Goal: Contribute content: Contribute content

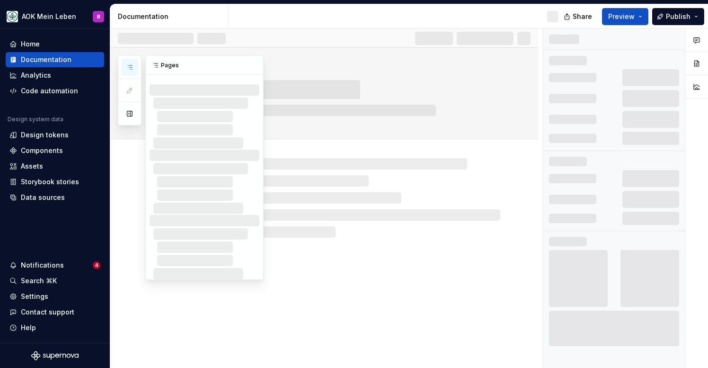
click at [133, 72] on button "button" at bounding box center [129, 67] width 17 height 17
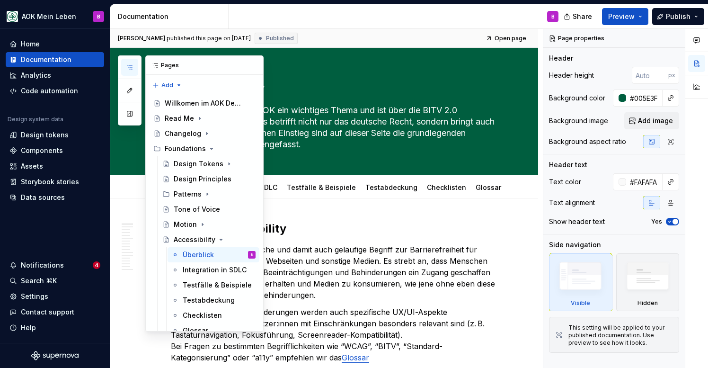
click at [131, 72] on button "button" at bounding box center [129, 67] width 17 height 17
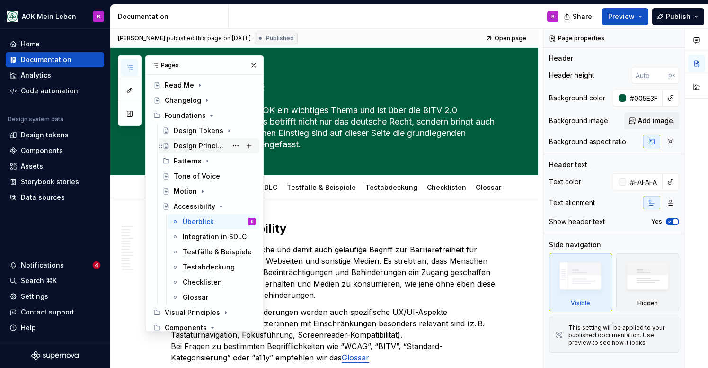
scroll to position [40, 0]
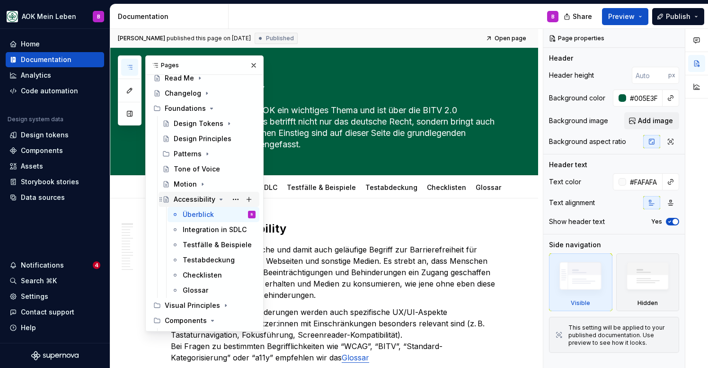
click at [191, 199] on div "Accessibility" at bounding box center [195, 199] width 42 height 9
click at [220, 199] on icon "Page tree" at bounding box center [221, 199] width 2 height 1
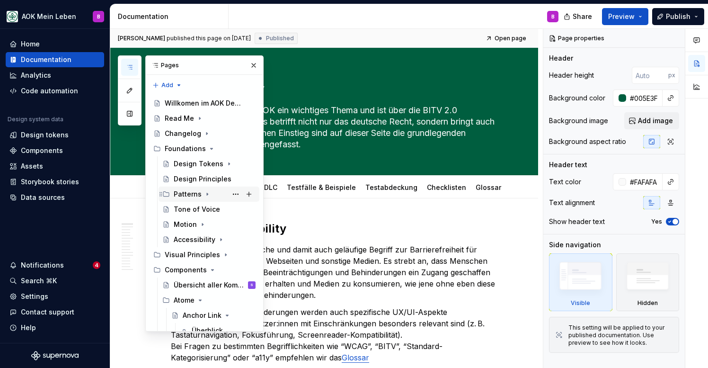
scroll to position [0, 0]
click at [206, 195] on icon "Page tree" at bounding box center [208, 194] width 8 height 8
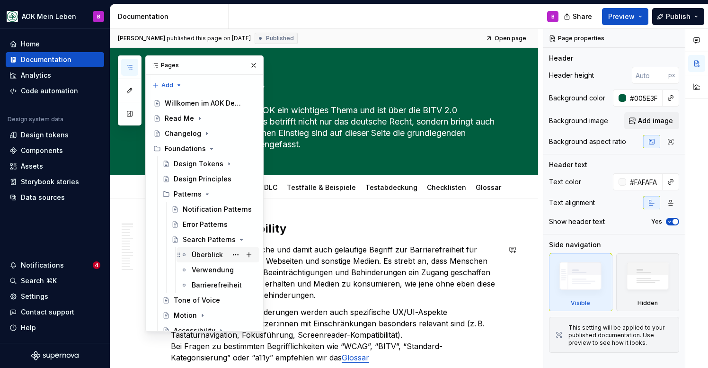
click at [199, 255] on div "Überblick" at bounding box center [207, 254] width 31 height 9
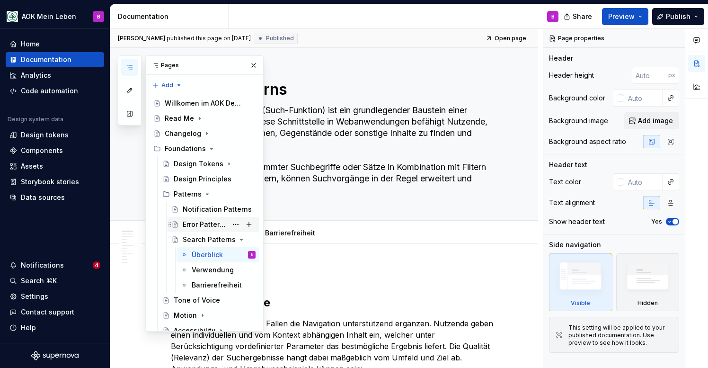
click at [197, 228] on div "Error Patterns" at bounding box center [205, 224] width 45 height 9
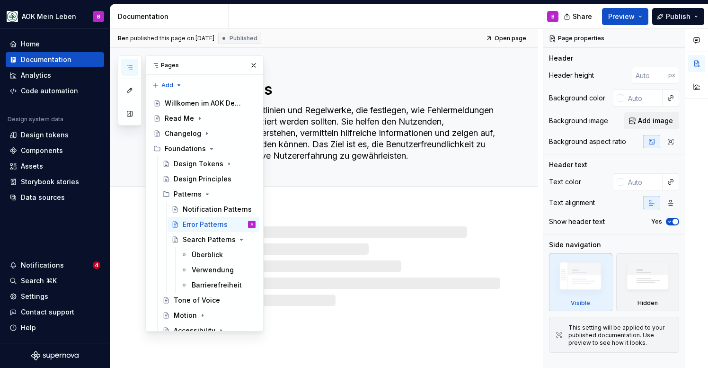
click at [129, 67] on icon "button" at bounding box center [130, 67] width 8 height 8
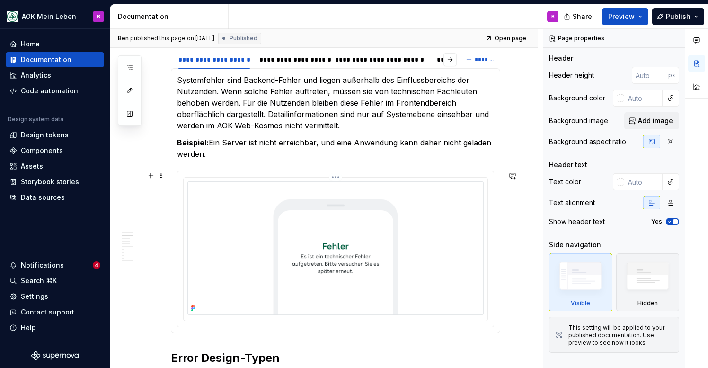
scroll to position [299, 0]
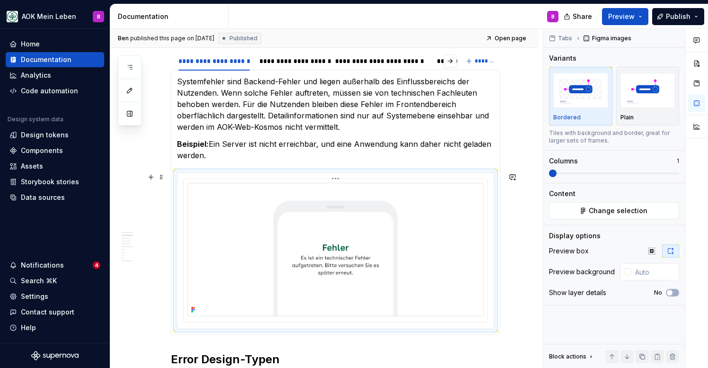
click at [235, 186] on img at bounding box center [336, 250] width 296 height 134
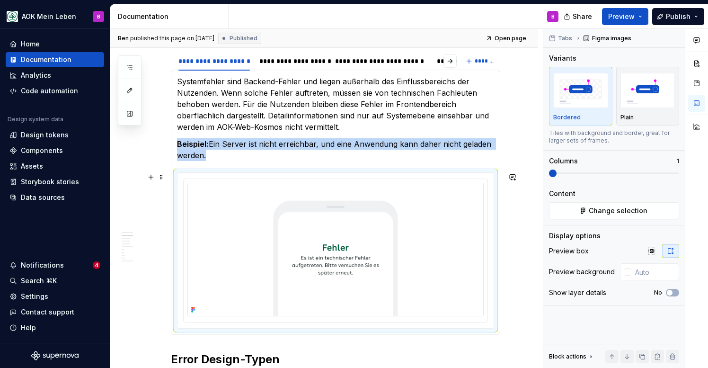
click at [224, 329] on div at bounding box center [335, 250] width 317 height 156
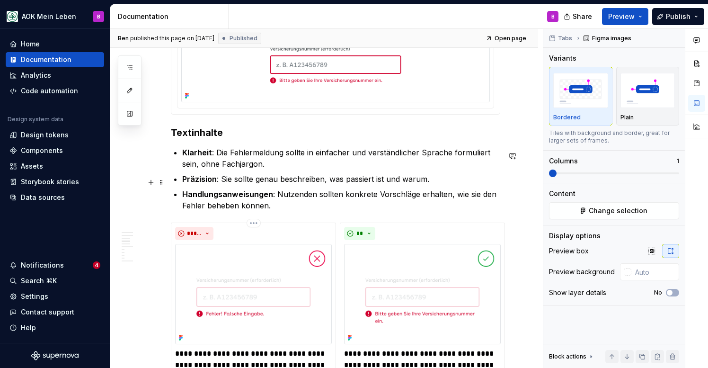
scroll to position [573, 0]
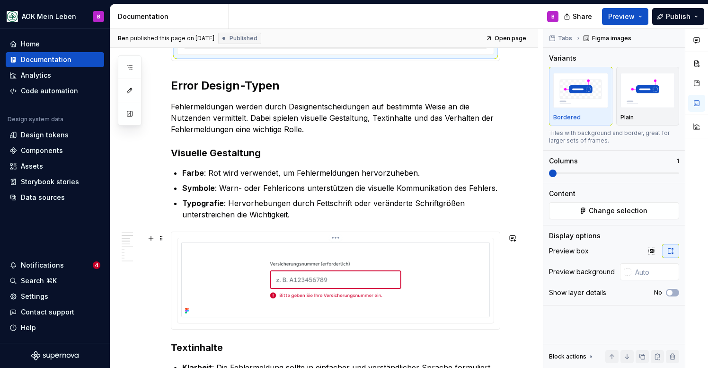
click at [339, 239] on html "AOK Mein Leben B Home Documentation Analytics Code automation Design system dat…" at bounding box center [354, 184] width 708 height 368
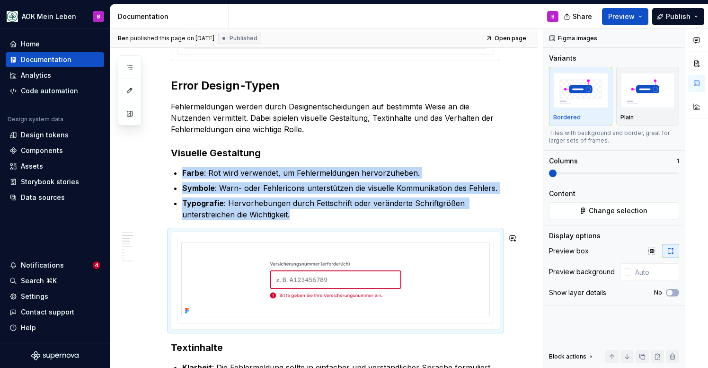
click at [233, 260] on html "AOK Mein Leben B Home Documentation Analytics Code automation Design system dat…" at bounding box center [354, 184] width 708 height 368
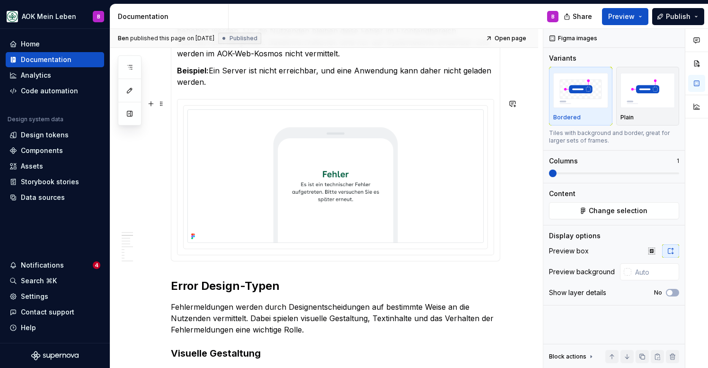
scroll to position [412, 0]
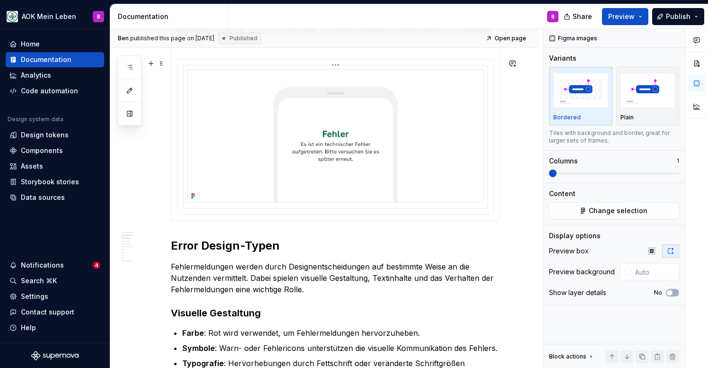
click at [251, 188] on img at bounding box center [336, 136] width 296 height 134
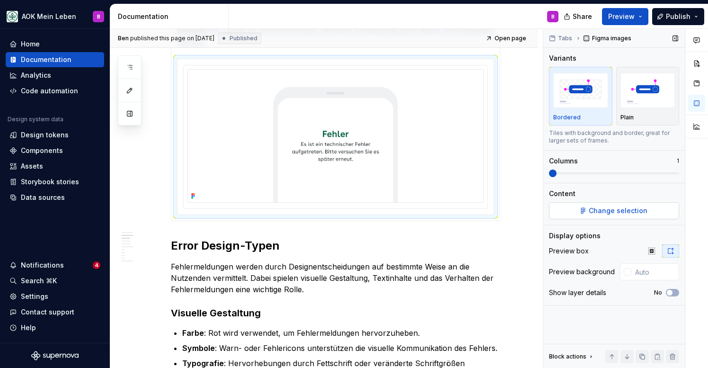
click at [571, 212] on button "Change selection" at bounding box center [614, 210] width 130 height 17
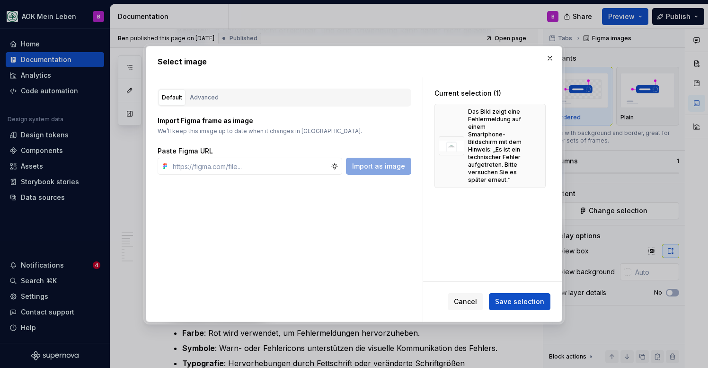
type textarea "*"
click at [483, 134] on div "Das Bild zeigt eine Fehlermeldung auf einem Smartphone-Bildschirm mit dem Hinwe…" at bounding box center [496, 146] width 56 height 76
click at [538, 140] on button "button" at bounding box center [535, 145] width 13 height 13
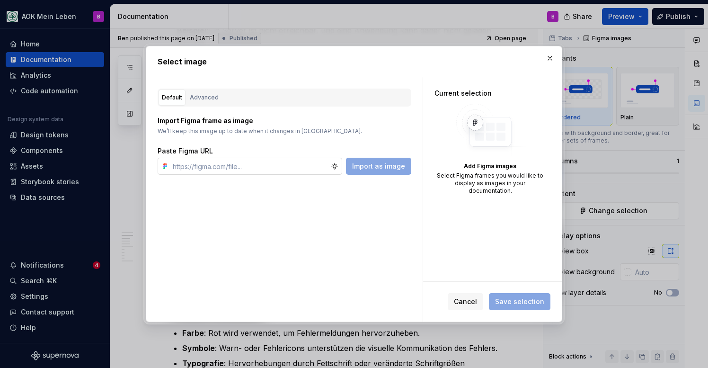
click at [251, 171] on input "text" at bounding box center [250, 166] width 162 height 17
paste input "[URL][DOMAIN_NAME]"
type input "[URL][DOMAIN_NAME]"
click at [456, 298] on button "Cancel" at bounding box center [466, 301] width 36 height 17
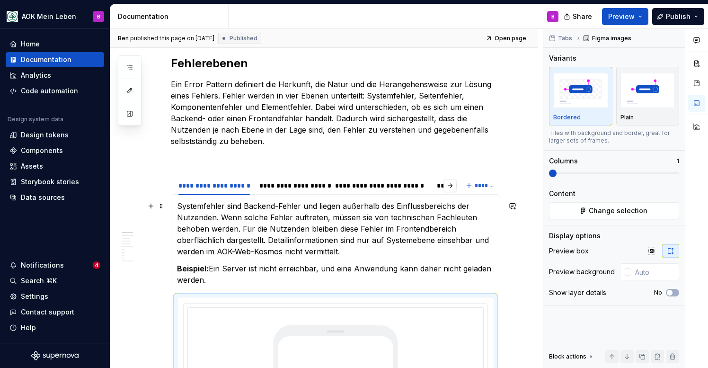
scroll to position [242, 0]
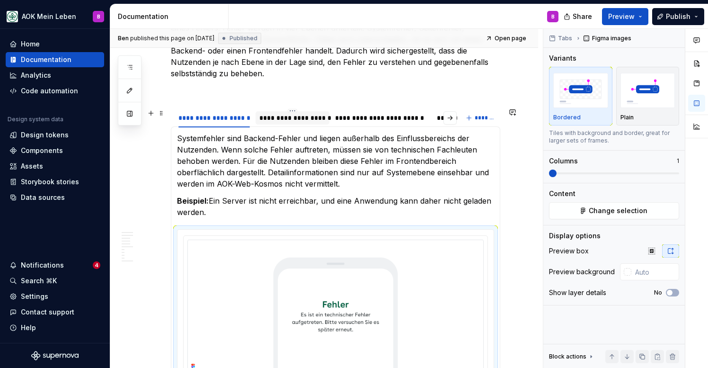
click at [300, 117] on div "**********" at bounding box center [293, 117] width 66 height 9
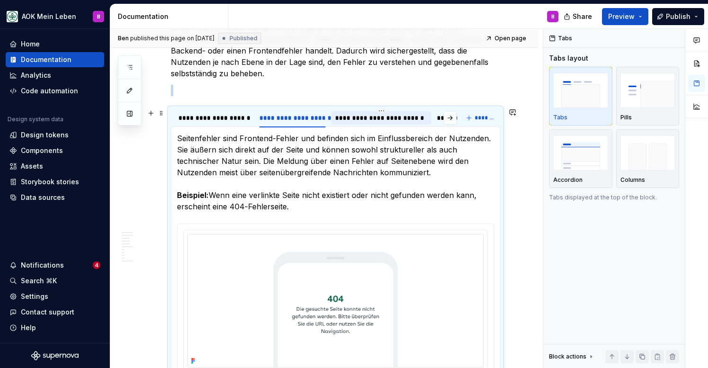
click at [358, 119] on div "**********" at bounding box center [381, 117] width 92 height 9
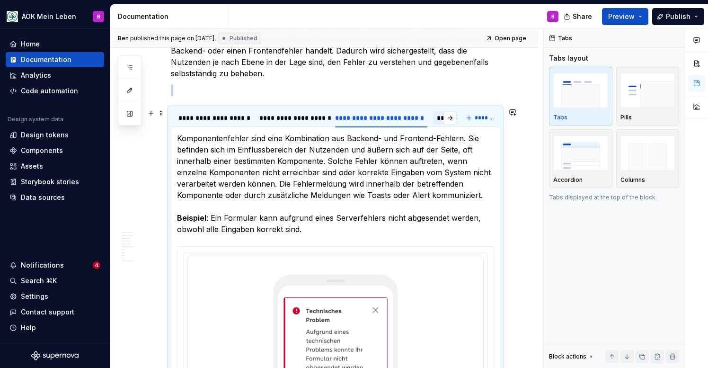
click at [438, 119] on div "**********" at bounding box center [473, 117] width 73 height 9
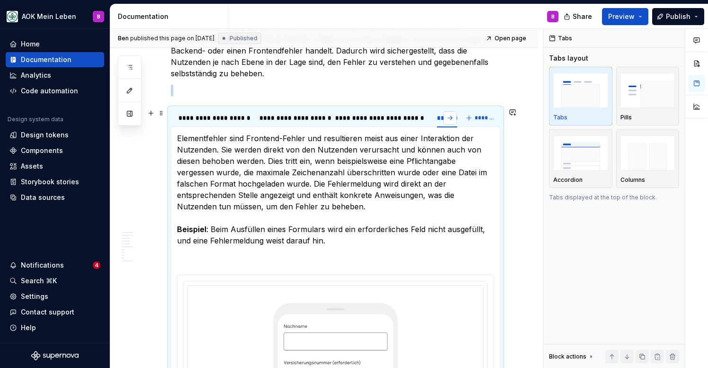
click at [457, 120] on button "button" at bounding box center [450, 117] width 13 height 13
click at [409, 117] on div "**********" at bounding box center [417, 117] width 73 height 9
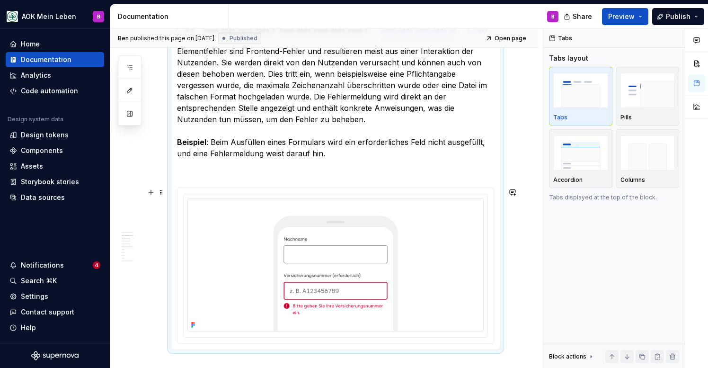
scroll to position [340, 0]
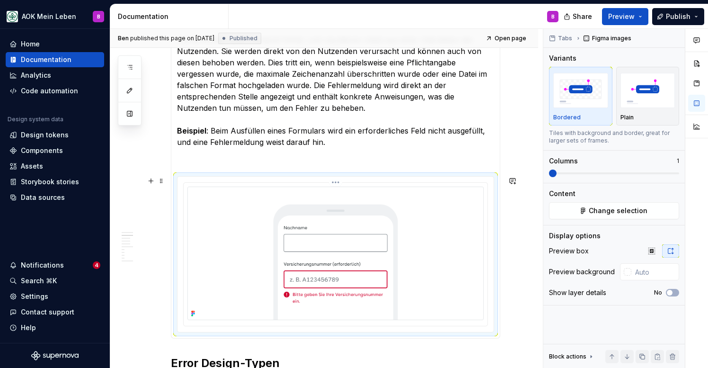
click at [257, 228] on img at bounding box center [336, 254] width 296 height 134
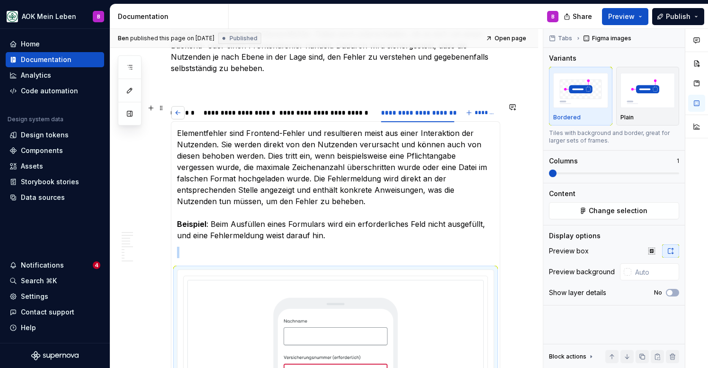
click at [177, 115] on button "button" at bounding box center [177, 112] width 13 height 13
click at [193, 115] on div "**********" at bounding box center [215, 112] width 72 height 9
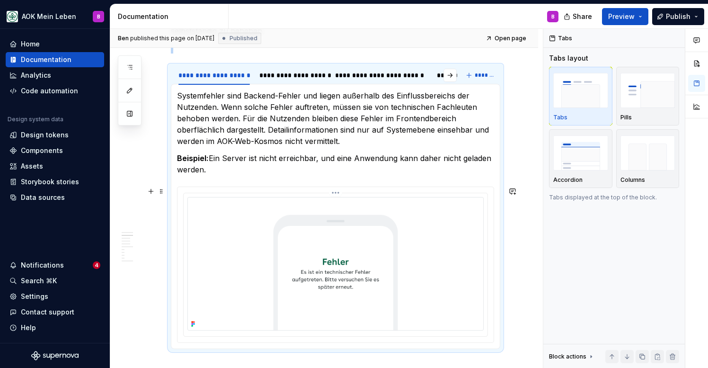
scroll to position [302, 0]
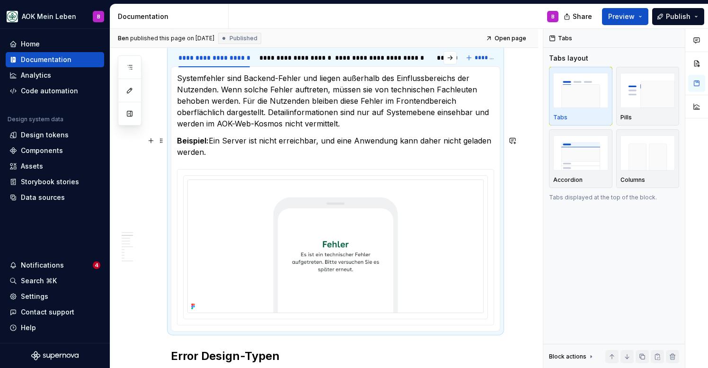
click at [468, 136] on p "Beispiel: Ein Server ist nicht erreichbar, und eine Anwendung kann daher nicht …" at bounding box center [335, 146] width 317 height 23
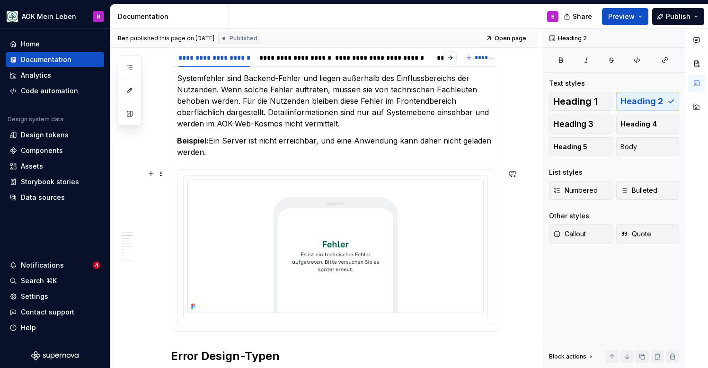
click at [501, 188] on section "**********" at bounding box center [336, 189] width 330 height 284
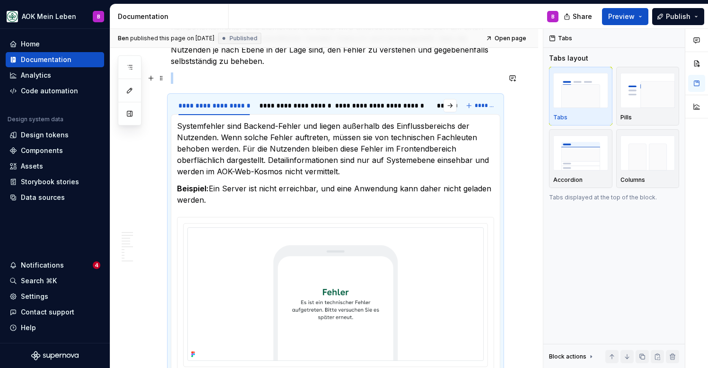
scroll to position [251, 0]
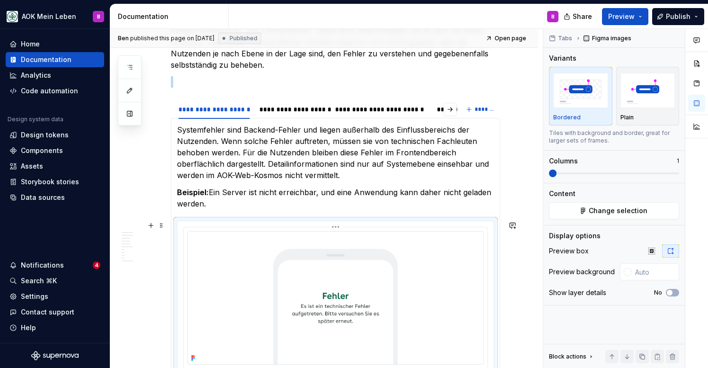
click at [273, 238] on img at bounding box center [336, 298] width 296 height 134
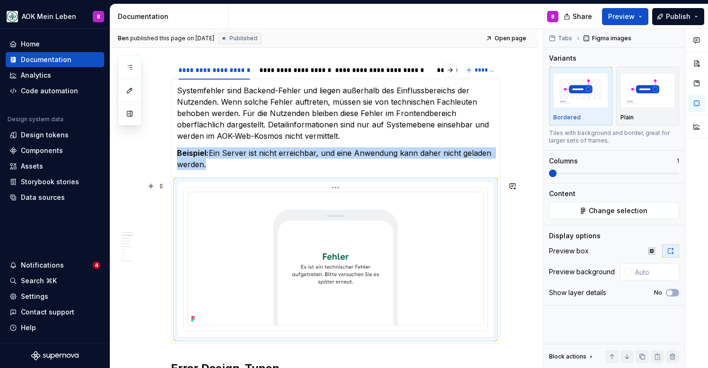
scroll to position [291, 0]
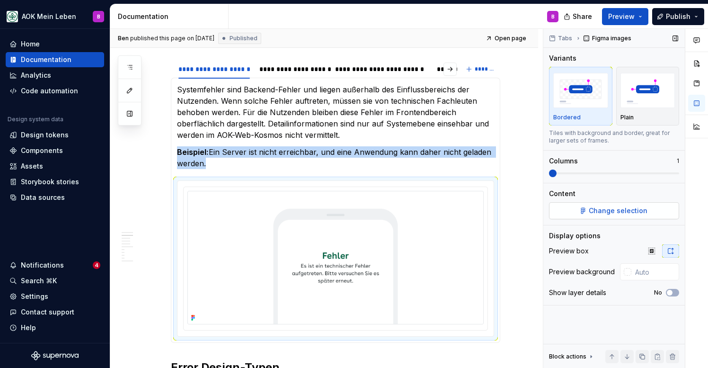
click at [590, 212] on button "Change selection" at bounding box center [614, 210] width 130 height 17
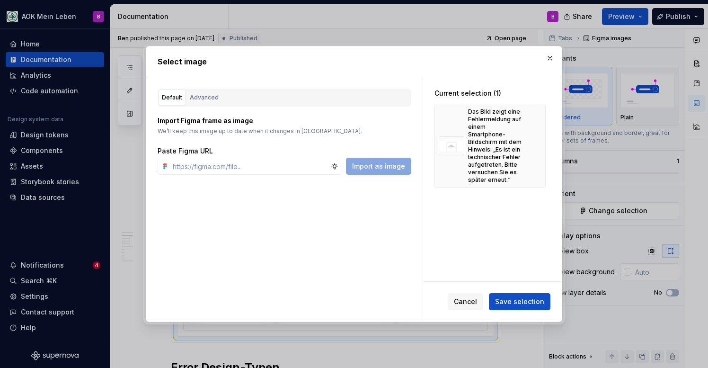
type textarea "*"
click at [541, 142] on button "button" at bounding box center [535, 145] width 13 height 13
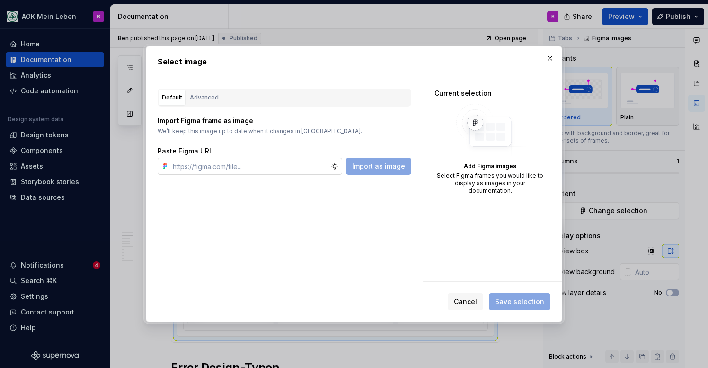
click at [262, 165] on input "text" at bounding box center [250, 166] width 162 height 17
paste input "[URL][DOMAIN_NAME]"
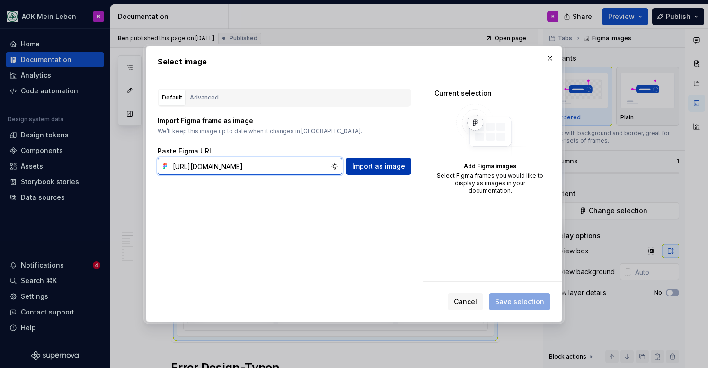
type input "[URL][DOMAIN_NAME]"
click at [386, 168] on span "Import as image" at bounding box center [378, 165] width 53 height 9
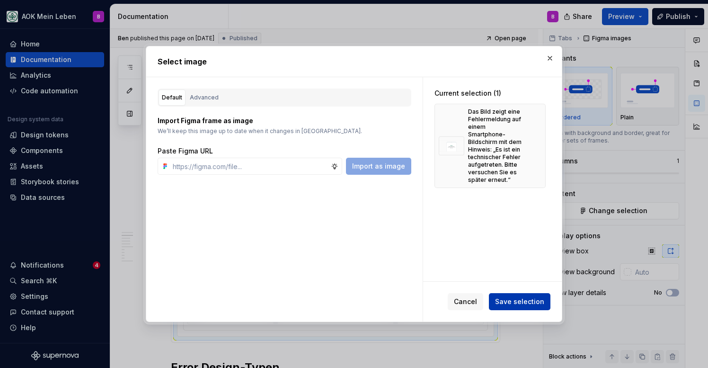
click at [510, 299] on span "Save selection" at bounding box center [519, 301] width 49 height 9
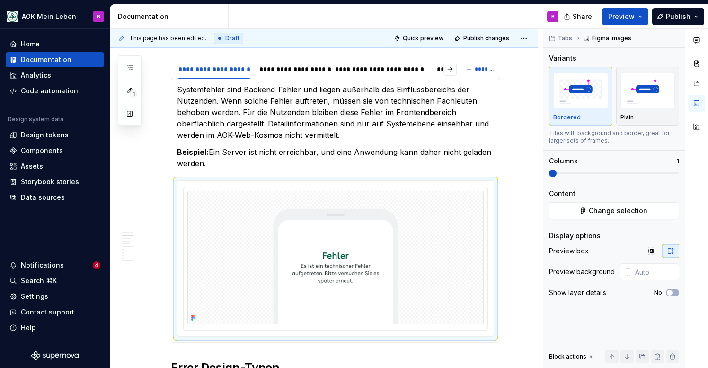
type textarea "*"
click at [629, 274] on div at bounding box center [628, 272] width 8 height 8
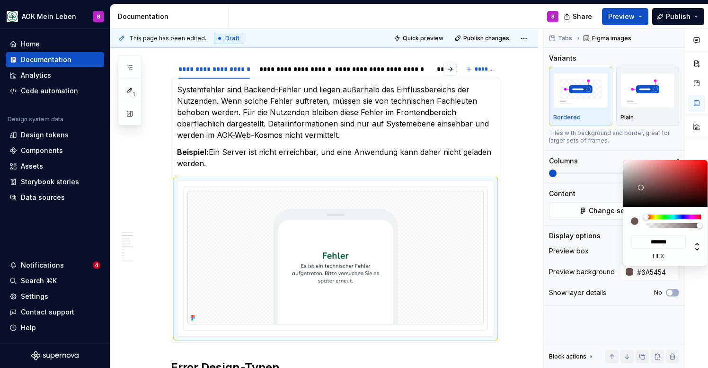
type input "#6A5454"
type input "*******"
type input "#867575"
type input "*******"
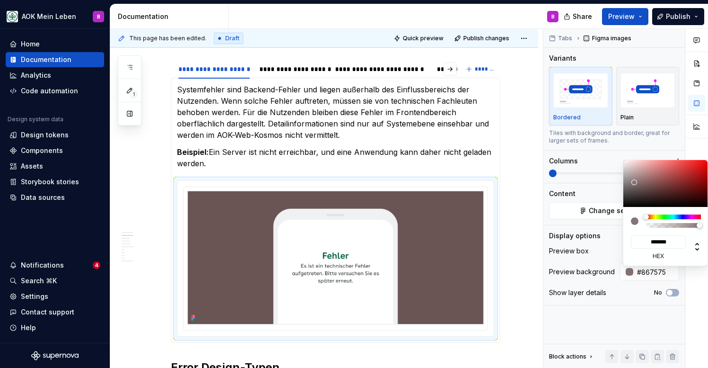
type input "#E8E8E8"
type input "*******"
type input "#FFFFFF"
type input "*******"
drag, startPoint x: 641, startPoint y: 188, endPoint x: 596, endPoint y: 145, distance: 62.3
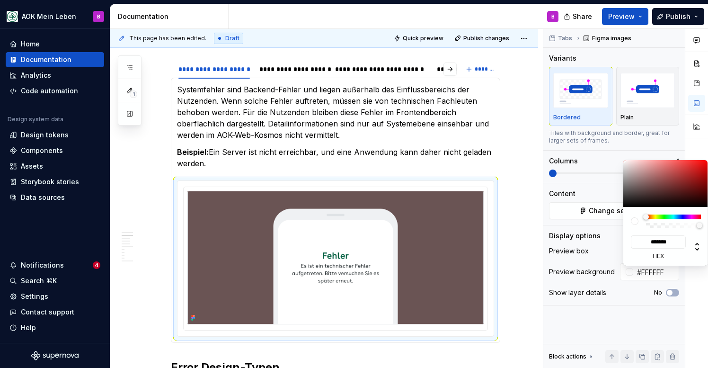
click at [596, 145] on body "AOK Mein Leben B Home Documentation Analytics Code automation Design system dat…" at bounding box center [354, 184] width 708 height 368
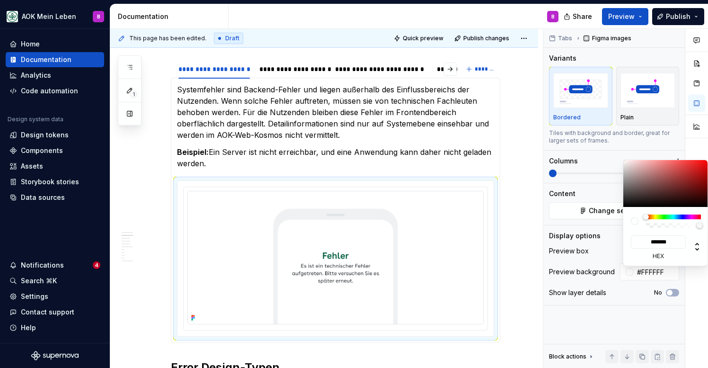
click at [522, 209] on html "AOK Mein Leben B Home Documentation Analytics Code automation Design system dat…" at bounding box center [354, 184] width 708 height 368
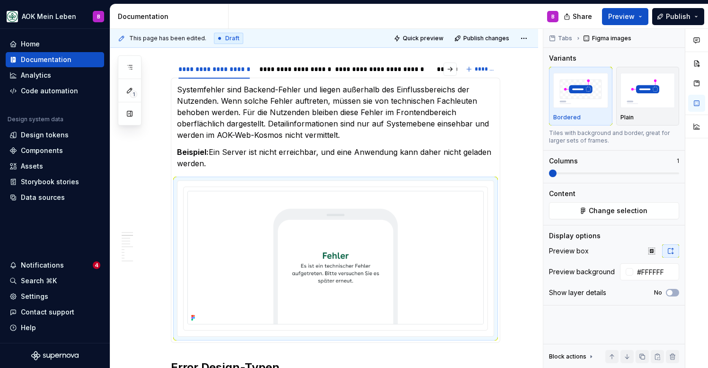
click at [287, 69] on html "AOK Mein Leben B Home Documentation Analytics Code automation Design system dat…" at bounding box center [354, 184] width 708 height 368
click at [277, 71] on div "**********" at bounding box center [293, 68] width 66 height 9
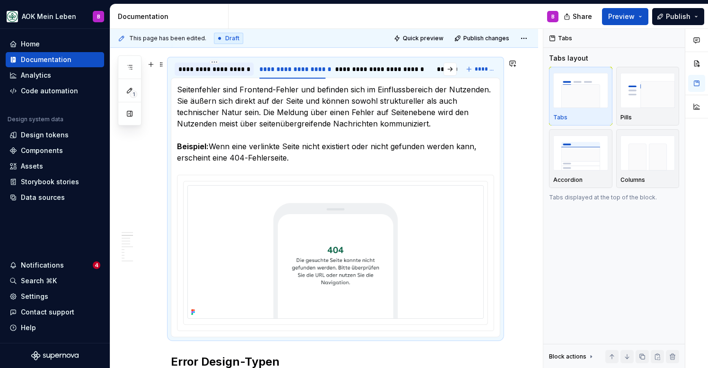
click at [236, 70] on div "**********" at bounding box center [215, 68] width 72 height 9
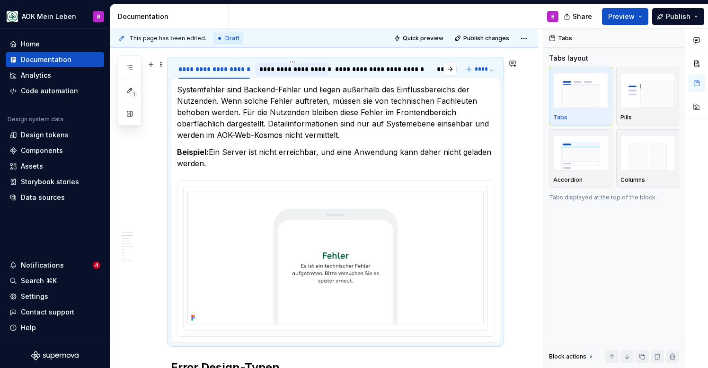
click at [297, 68] on div "**********" at bounding box center [293, 68] width 66 height 9
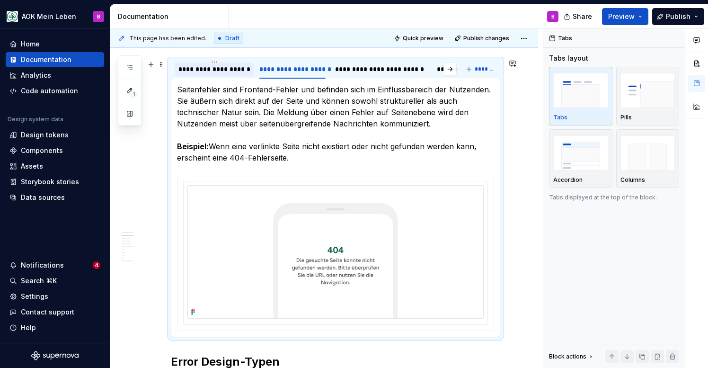
click at [233, 69] on div "**********" at bounding box center [215, 68] width 72 height 9
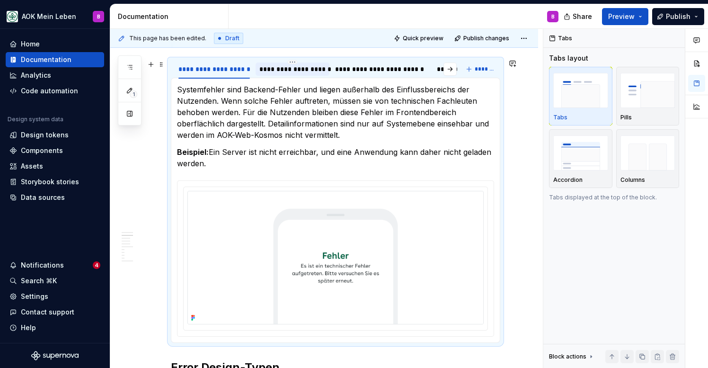
click at [289, 68] on div "**********" at bounding box center [293, 68] width 66 height 9
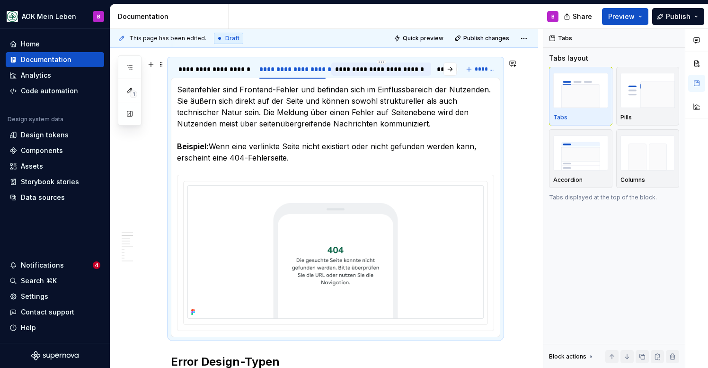
click at [356, 69] on div "**********" at bounding box center [381, 68] width 92 height 9
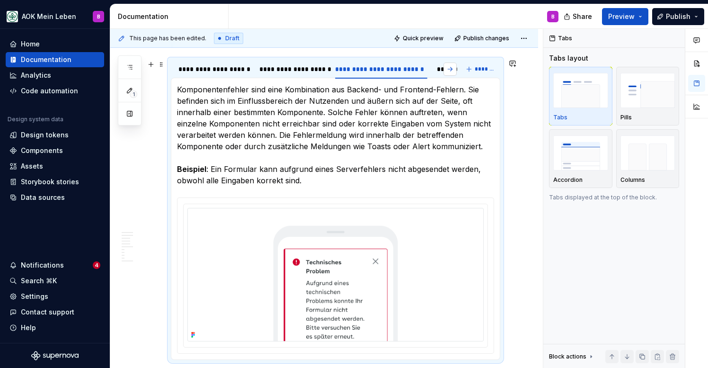
click at [457, 68] on button "button" at bounding box center [450, 69] width 13 height 13
click at [416, 66] on div "**********" at bounding box center [417, 68] width 73 height 9
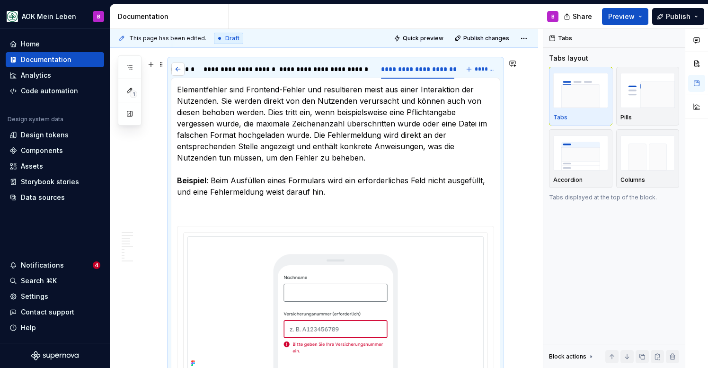
click at [178, 69] on button "button" at bounding box center [177, 69] width 13 height 13
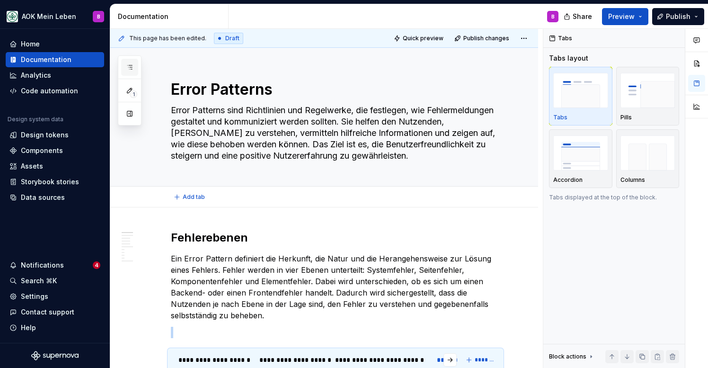
scroll to position [0, 0]
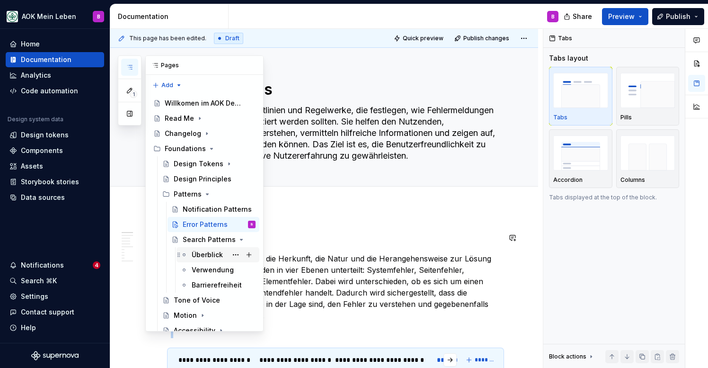
click at [199, 252] on div "Überblick" at bounding box center [207, 254] width 31 height 9
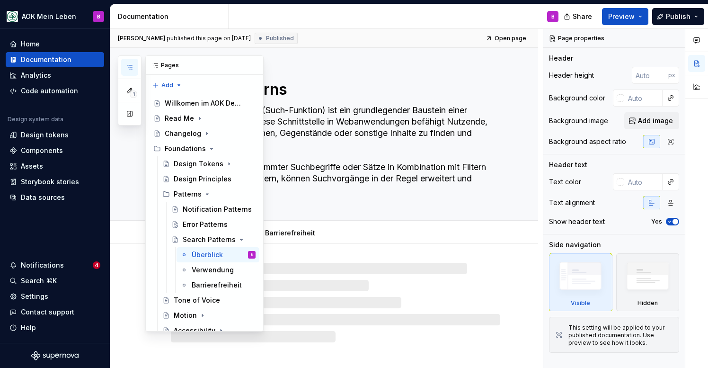
click at [129, 67] on icon "button" at bounding box center [130, 67] width 8 height 8
click at [381, 173] on textarea "Das Searching-Pattern (Such-Funktion) ist ein grundlegender Baustein einer Benu…" at bounding box center [334, 150] width 330 height 95
click at [127, 66] on icon "button" at bounding box center [130, 67] width 8 height 8
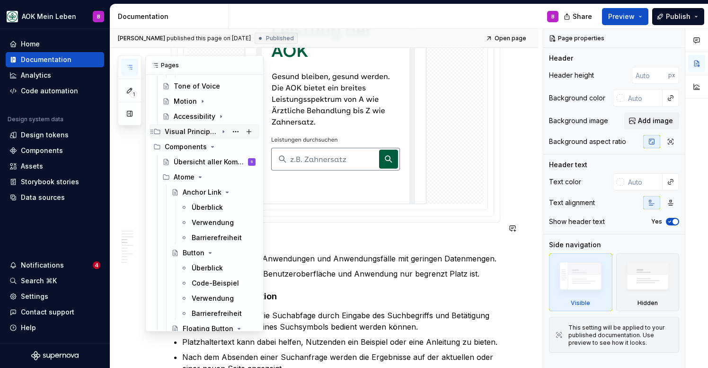
scroll to position [227, 0]
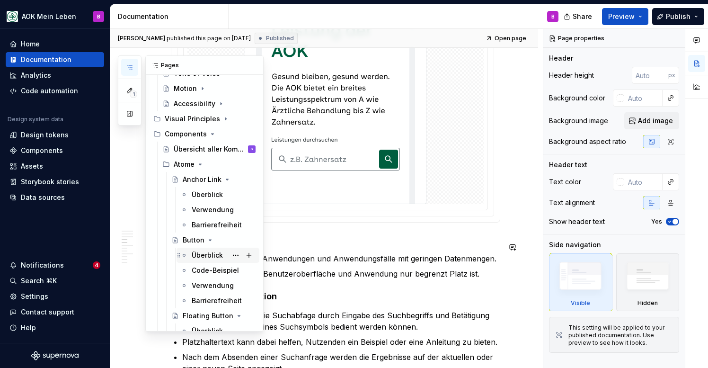
click at [196, 256] on div "Überblick" at bounding box center [207, 255] width 31 height 9
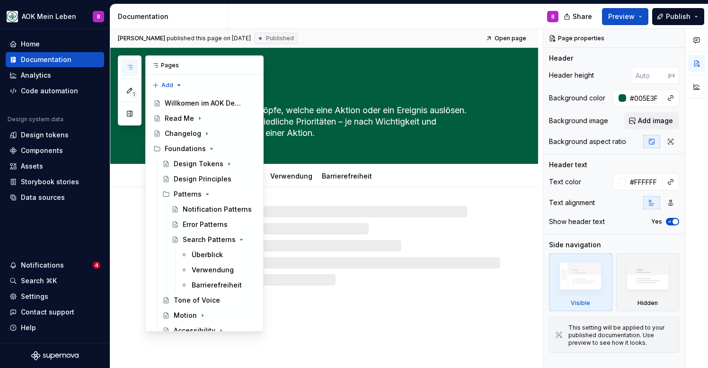
click at [129, 69] on icon "button" at bounding box center [129, 67] width 5 height 4
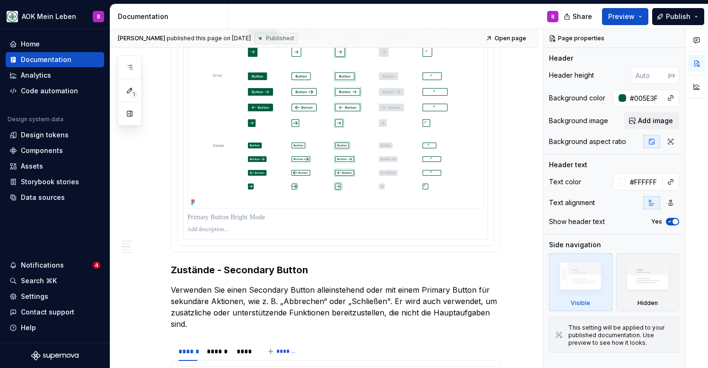
scroll to position [905, 0]
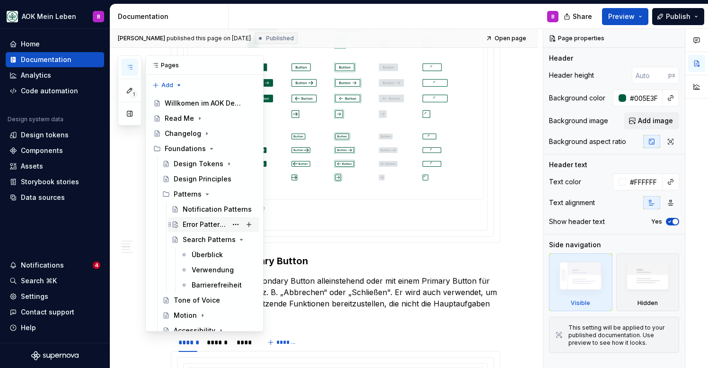
click at [193, 224] on div "Error Patterns" at bounding box center [205, 224] width 45 height 9
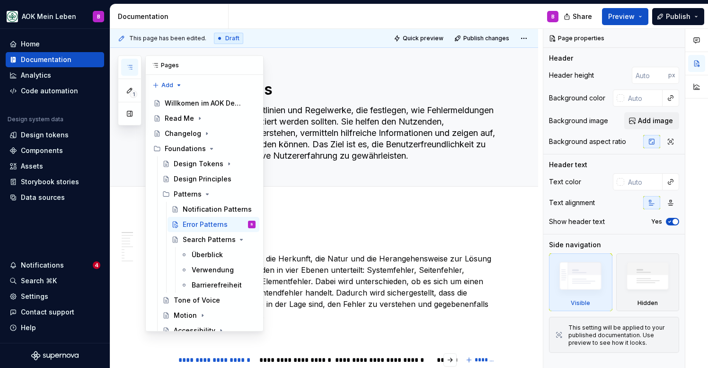
click at [132, 64] on icon "button" at bounding box center [130, 67] width 8 height 8
click at [127, 68] on icon "button" at bounding box center [130, 67] width 8 height 8
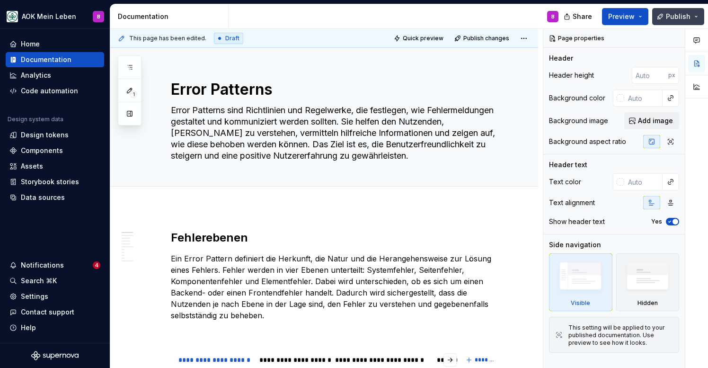
click at [677, 19] on span "Publish" at bounding box center [678, 16] width 25 height 9
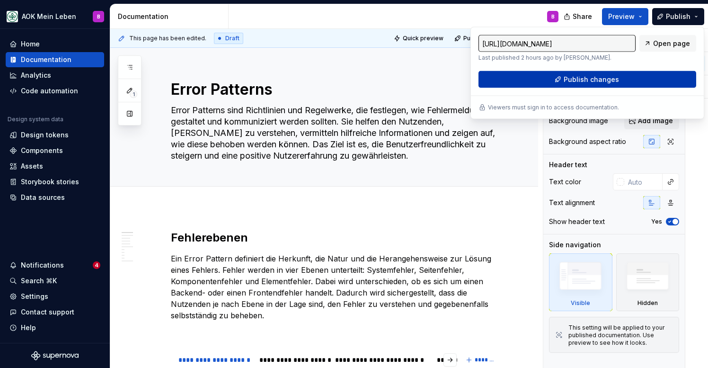
click at [614, 76] on span "Publish changes" at bounding box center [591, 79] width 55 height 9
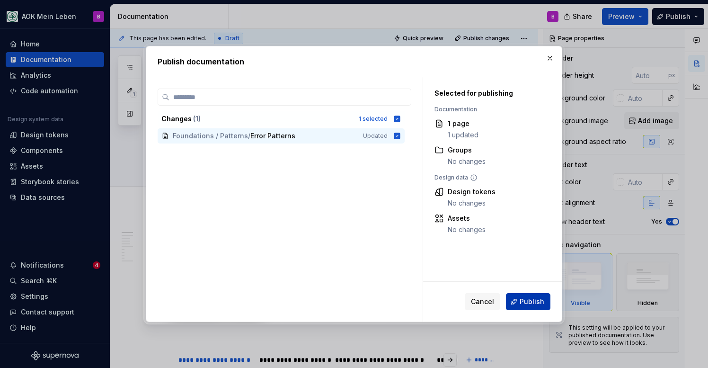
click at [526, 305] on span "Publish" at bounding box center [532, 301] width 25 height 9
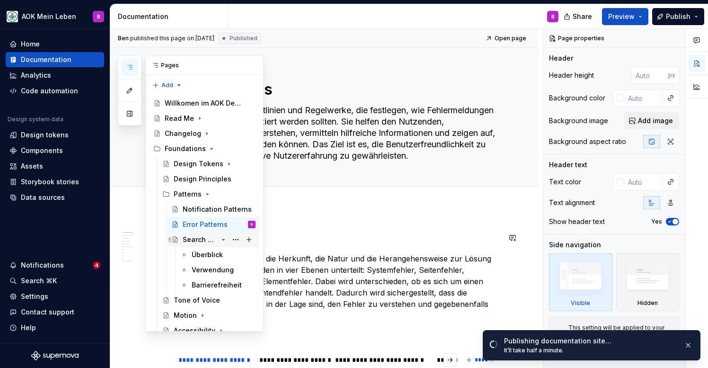
click at [197, 242] on div "Search Patterns" at bounding box center [200, 239] width 35 height 9
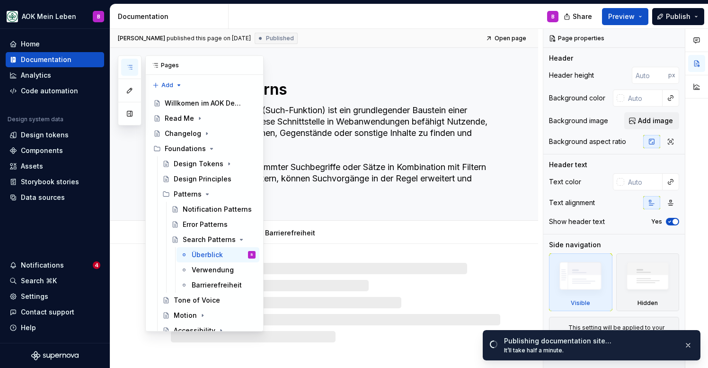
click at [132, 67] on icon "button" at bounding box center [129, 67] width 5 height 4
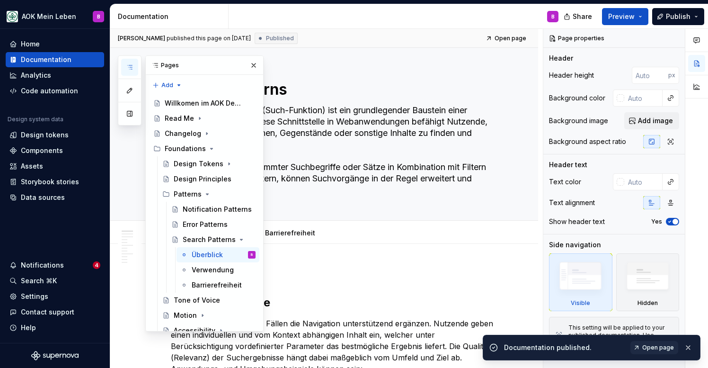
click at [132, 67] on icon "button" at bounding box center [129, 67] width 5 height 4
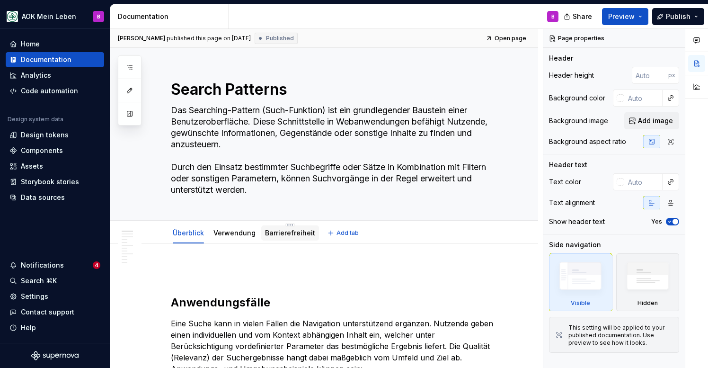
click at [282, 237] on div "Barrierefreiheit" at bounding box center [290, 232] width 50 height 9
click at [271, 236] on link "Barrierefreiheit" at bounding box center [290, 233] width 50 height 8
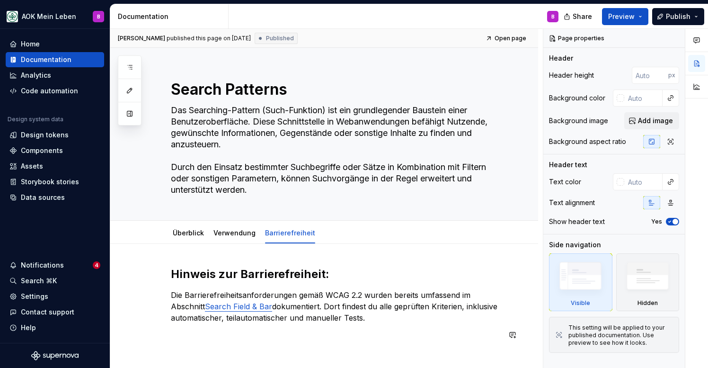
type textarea "*"
